Goal: Navigation & Orientation: Find specific page/section

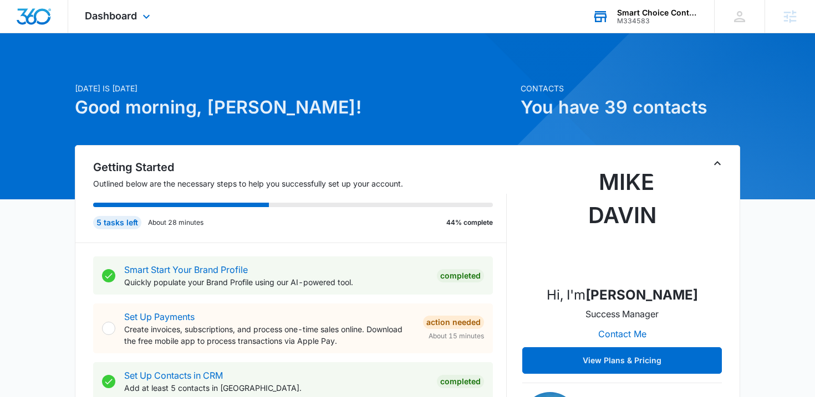
click at [644, 18] on div "M334583" at bounding box center [657, 21] width 81 height 8
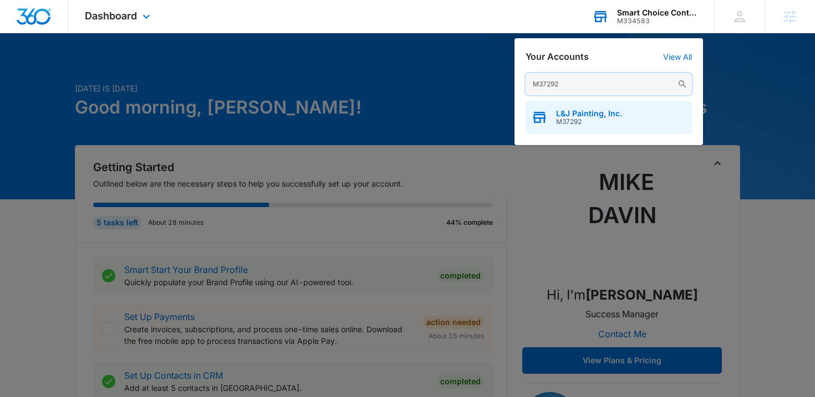
type input "M37292"
click at [557, 121] on span "M37292" at bounding box center [589, 122] width 66 height 8
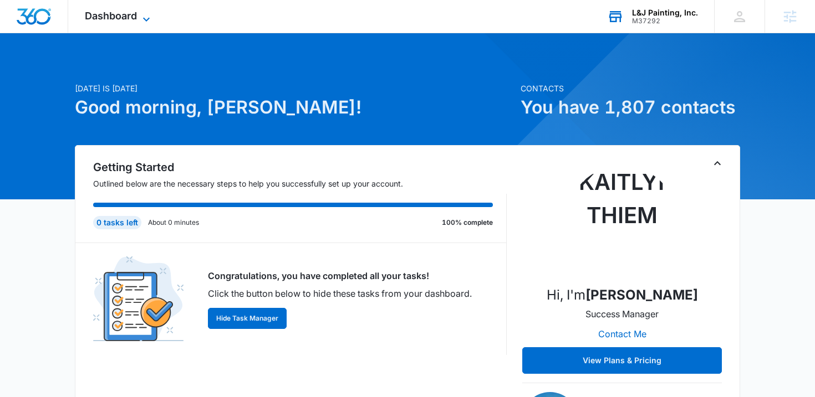
click at [125, 21] on span "Dashboard" at bounding box center [111, 16] width 52 height 12
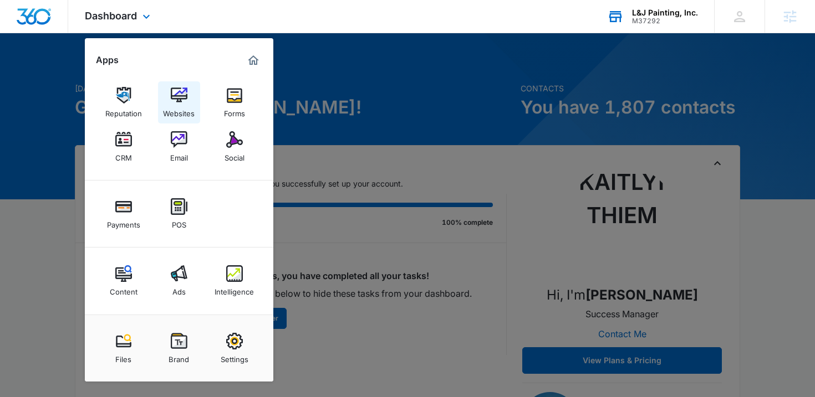
click at [186, 90] on img at bounding box center [179, 95] width 17 height 17
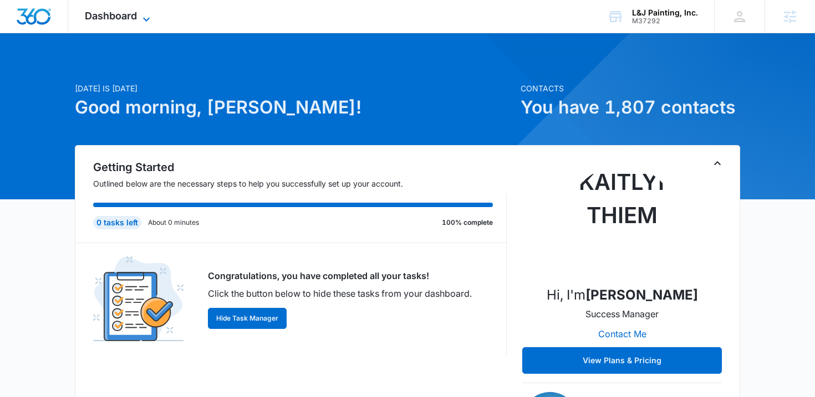
click at [106, 18] on span "Dashboard" at bounding box center [111, 16] width 52 height 12
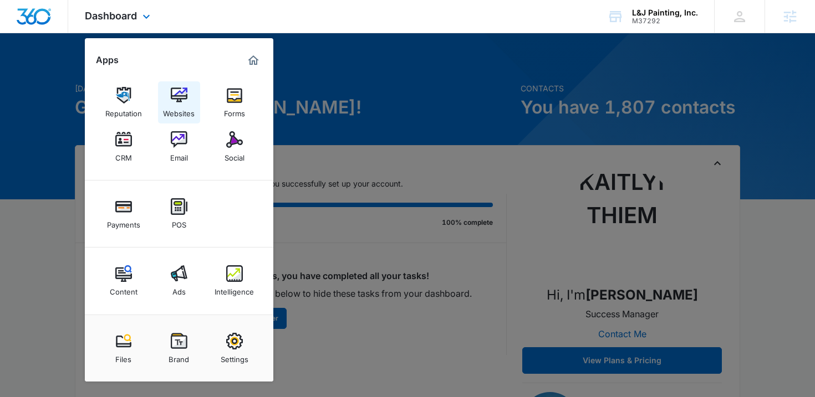
click at [176, 101] on img at bounding box center [179, 95] width 17 height 17
